Goal: Information Seeking & Learning: Learn about a topic

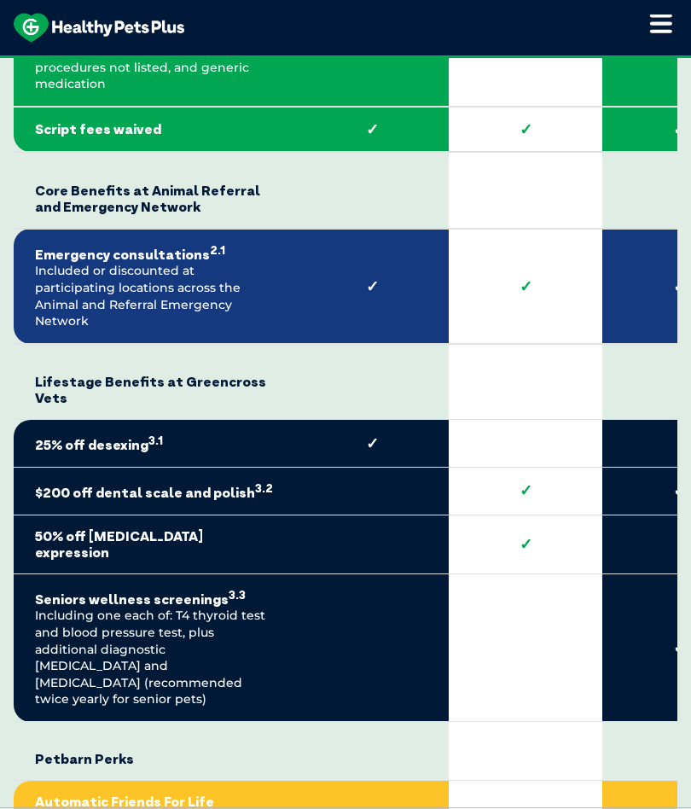
scroll to position [3719, 0]
click at [687, 490] on div "Compare all dog membership plans Healthy Pets Plus Benefits* Core Benefits at G…" at bounding box center [345, 514] width 691 height 2529
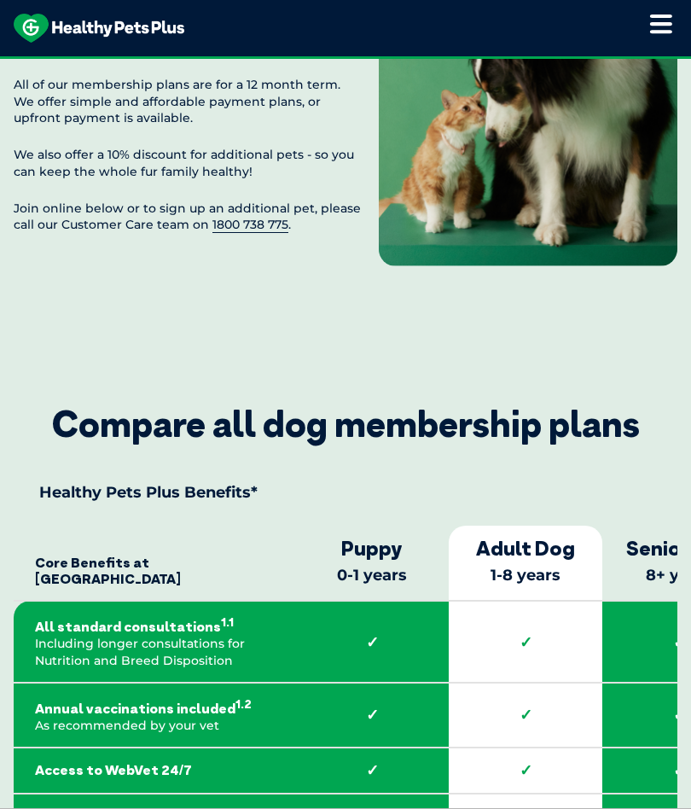
scroll to position [2560, 0]
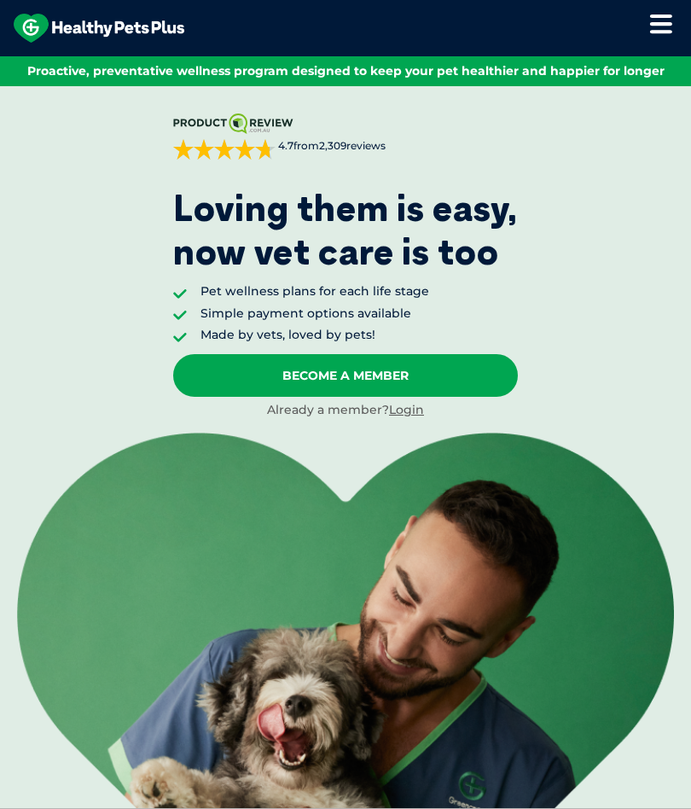
click at [412, 412] on link "Login" at bounding box center [406, 409] width 35 height 15
